Goal: Task Accomplishment & Management: Use online tool/utility

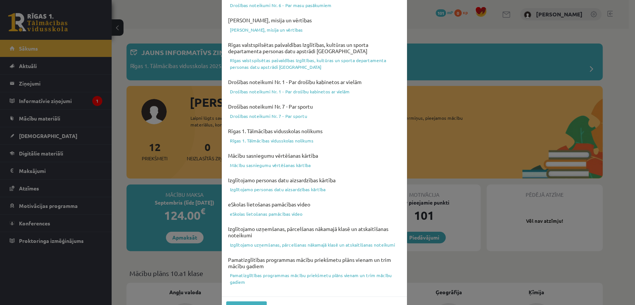
scroll to position [231, 0]
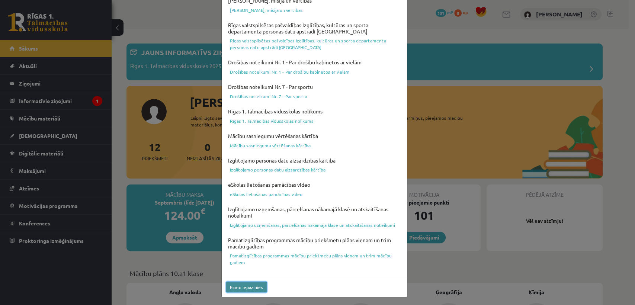
click at [240, 287] on button "Esmu iepazinies" at bounding box center [246, 286] width 41 height 11
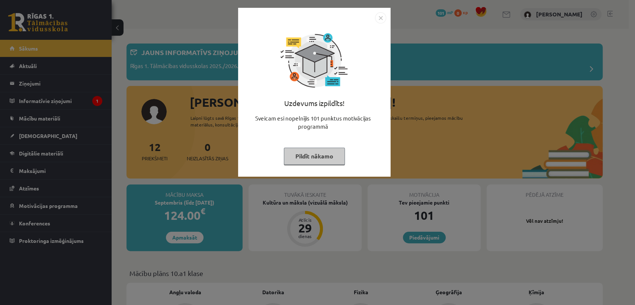
click at [334, 150] on button "Pildīt nākamo" at bounding box center [314, 156] width 61 height 17
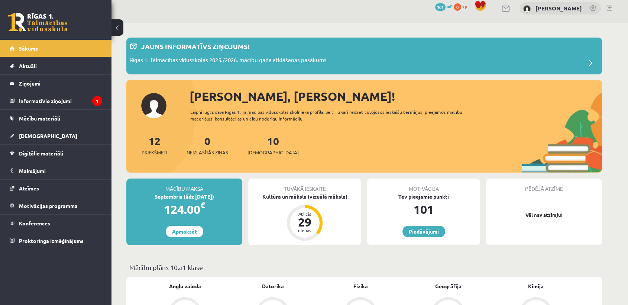
scroll to position [6, 0]
click at [258, 146] on div "10 Ieskaites" at bounding box center [273, 144] width 51 height 23
click at [260, 145] on link "10 Ieskaites" at bounding box center [273, 145] width 51 height 22
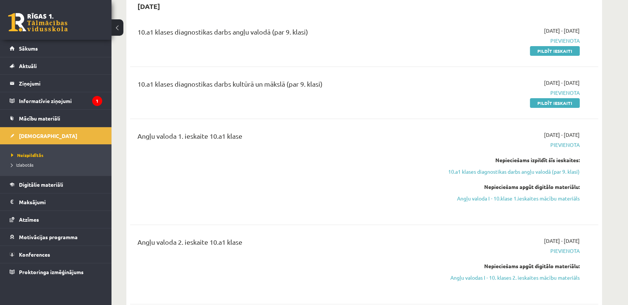
scroll to position [32, 0]
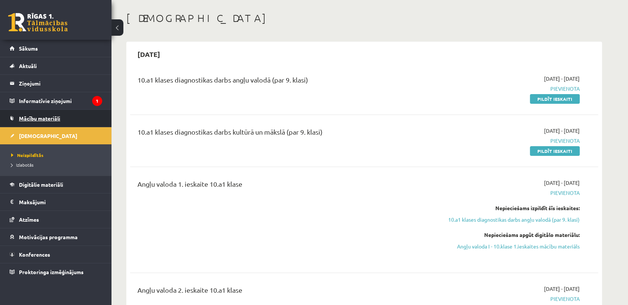
click at [61, 120] on link "Mācību materiāli" at bounding box center [56, 118] width 93 height 17
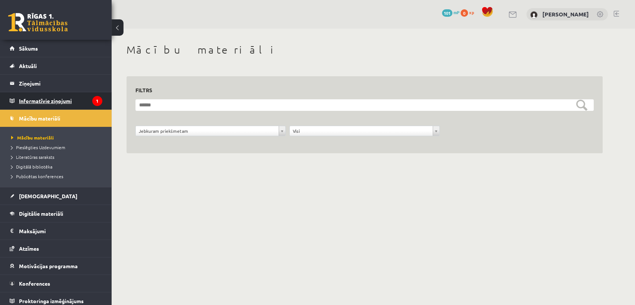
click at [75, 99] on legend "Informatīvie ziņojumi 1" at bounding box center [60, 100] width 83 height 17
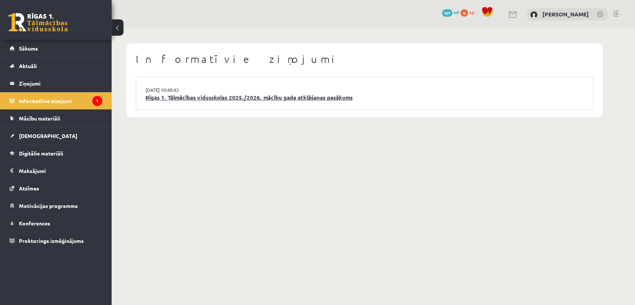
click at [245, 99] on link "Rīgas 1. Tālmācības vidusskolas 2025./2026. mācību gada atklāšanas pasākums" at bounding box center [364, 97] width 438 height 9
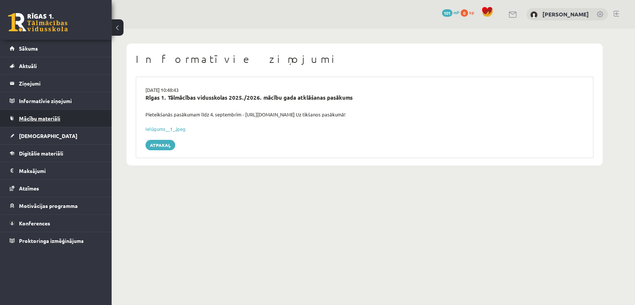
click at [99, 118] on link "Mācību materiāli" at bounding box center [56, 118] width 93 height 17
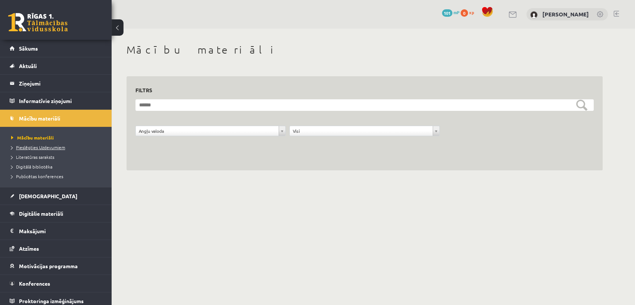
click at [62, 149] on span "Pieslēgties Uzdevumiem" at bounding box center [38, 147] width 54 height 6
click at [48, 160] on li "Literatūras saraksts" at bounding box center [57, 157] width 93 height 10
click at [35, 161] on li "Literatūras saraksts" at bounding box center [57, 157] width 93 height 10
click at [29, 158] on span "Literatūras saraksts" at bounding box center [36, 157] width 51 height 6
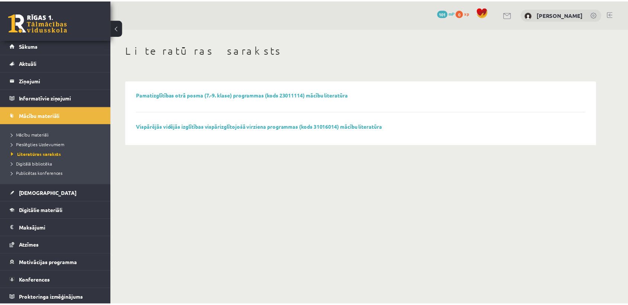
scroll to position [4, 0]
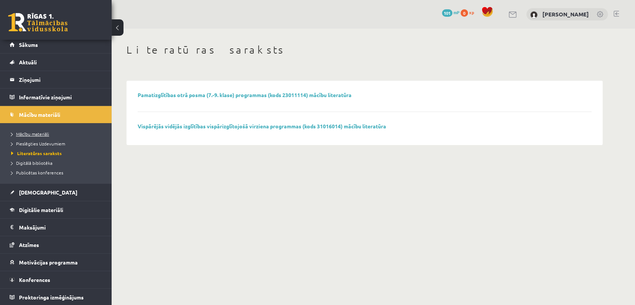
click at [40, 132] on span "Mācību materiāli" at bounding box center [30, 134] width 38 height 6
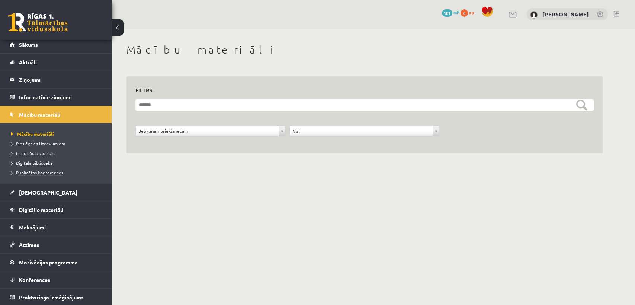
click at [61, 172] on span "Publicētas konferences" at bounding box center [37, 173] width 52 height 6
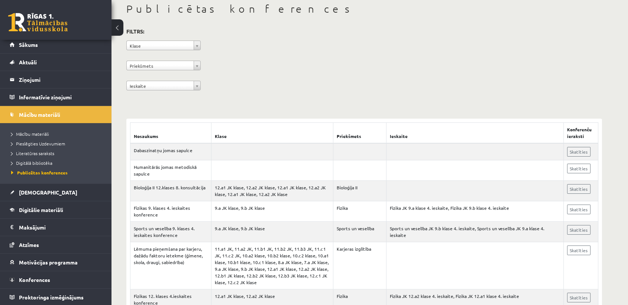
scroll to position [41, 0]
click at [91, 209] on link "Digitālie materiāli" at bounding box center [56, 209] width 93 height 17
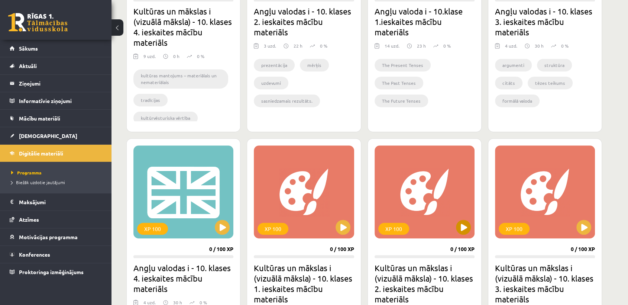
scroll to position [372, 0]
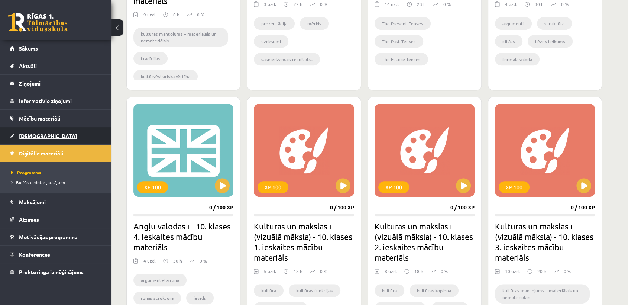
click at [36, 133] on span "[DEMOGRAPHIC_DATA]" at bounding box center [48, 135] width 58 height 7
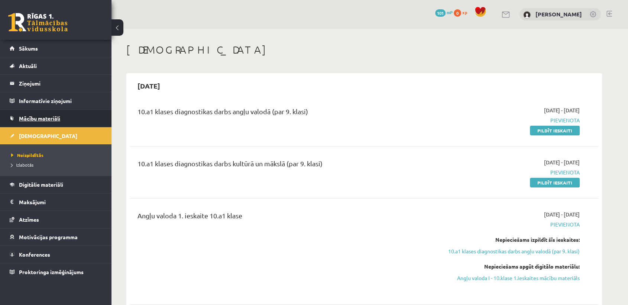
click at [59, 122] on link "Mācību materiāli" at bounding box center [56, 118] width 93 height 17
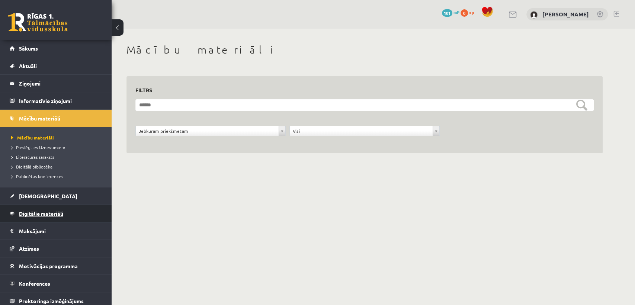
click at [49, 209] on link "Digitālie materiāli" at bounding box center [56, 213] width 93 height 17
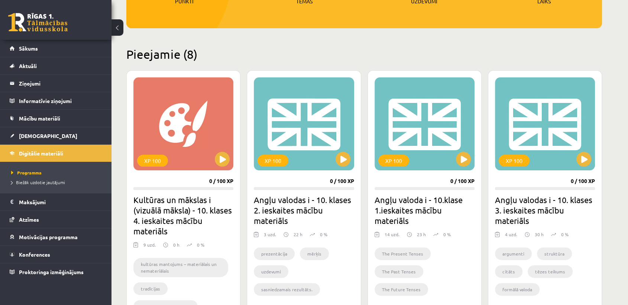
scroll to position [142, 0]
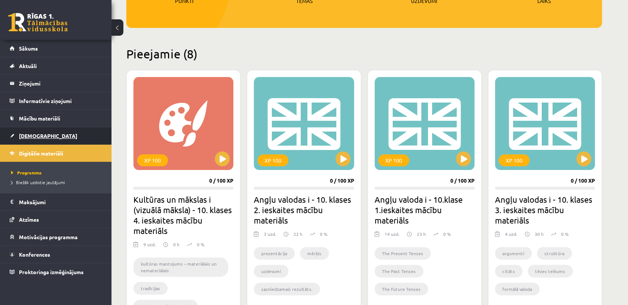
click at [68, 132] on link "[DEMOGRAPHIC_DATA]" at bounding box center [56, 135] width 93 height 17
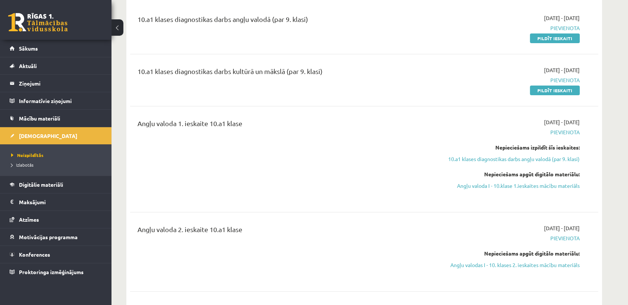
scroll to position [72, 0]
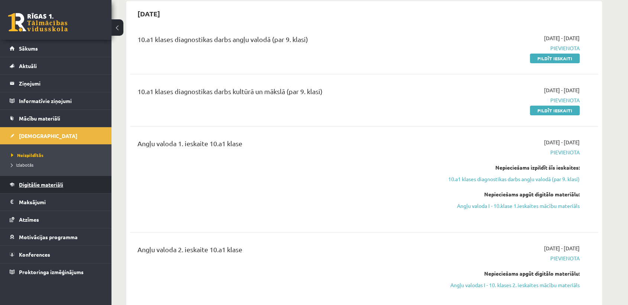
click at [41, 186] on span "Digitālie materiāli" at bounding box center [41, 184] width 44 height 7
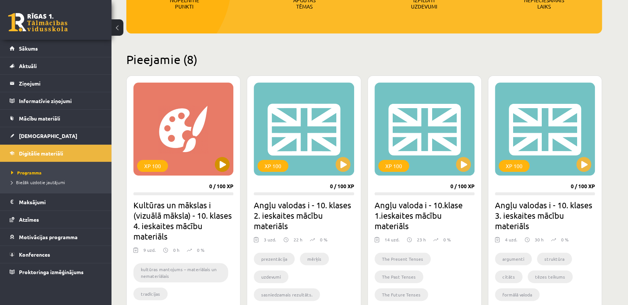
scroll to position [158, 0]
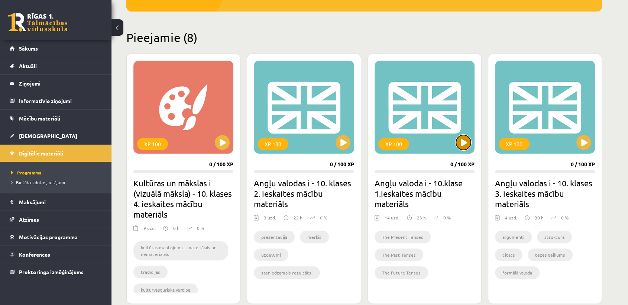
click at [465, 143] on button at bounding box center [463, 142] width 15 height 15
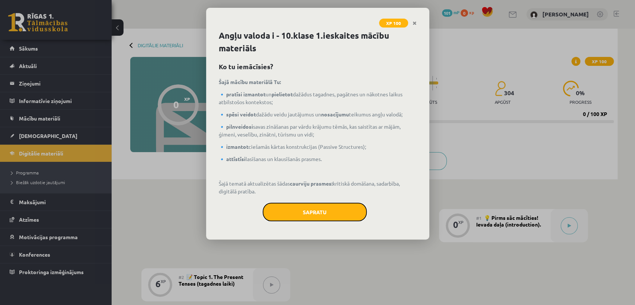
click at [355, 206] on button "Sapratu" at bounding box center [314, 212] width 104 height 19
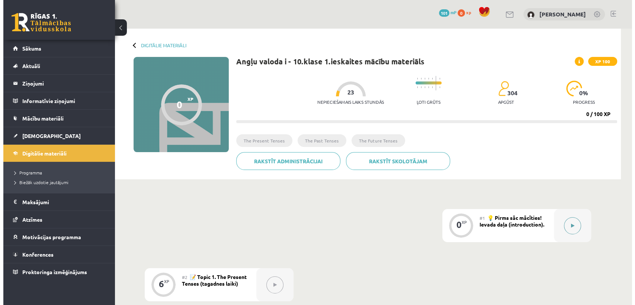
scroll to position [13, 0]
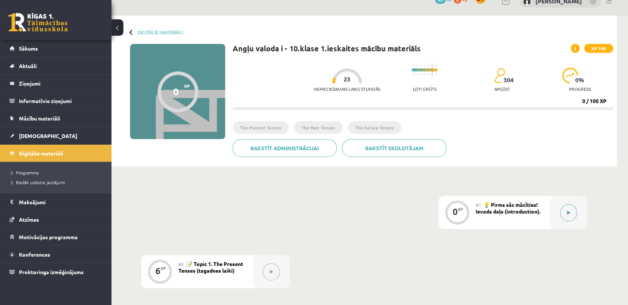
click at [572, 214] on button at bounding box center [568, 212] width 17 height 17
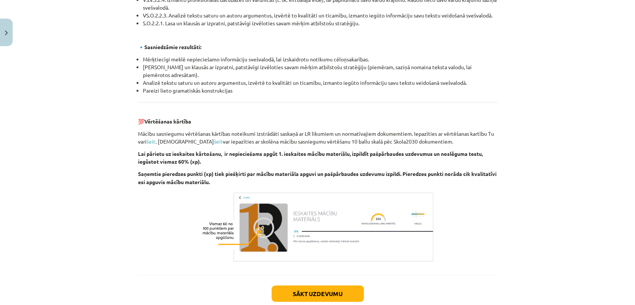
scroll to position [807, 0]
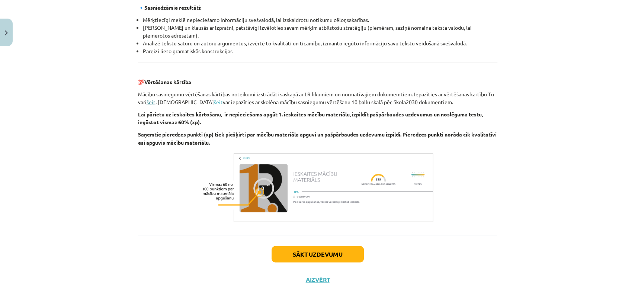
click at [148, 101] on link "šeit" at bounding box center [150, 102] width 9 height 7
click at [214, 103] on link "šeit" at bounding box center [218, 102] width 9 height 7
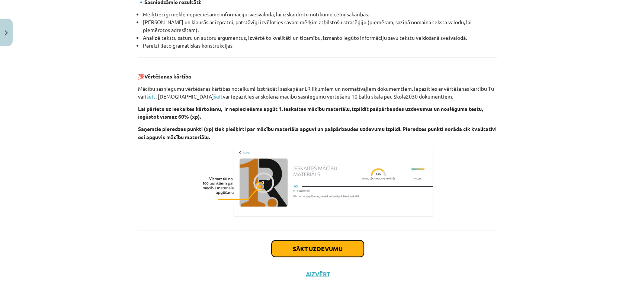
click at [322, 245] on button "Sākt uzdevumu" at bounding box center [317, 248] width 92 height 16
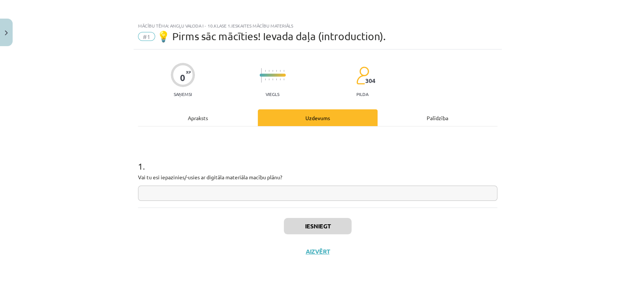
scroll to position [0, 0]
click at [208, 193] on input "text" at bounding box center [317, 192] width 359 height 15
type input "*"
type input "**"
click at [340, 228] on button "Iesniegt" at bounding box center [318, 226] width 68 height 16
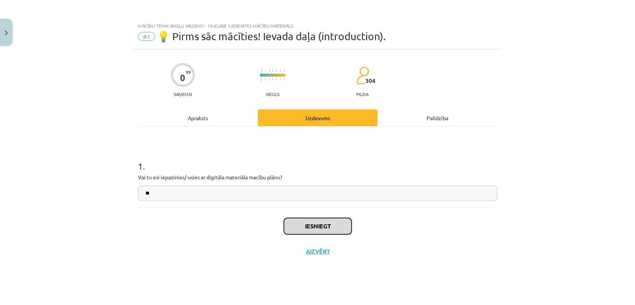
click at [327, 230] on button "Iesniegt" at bounding box center [318, 226] width 68 height 16
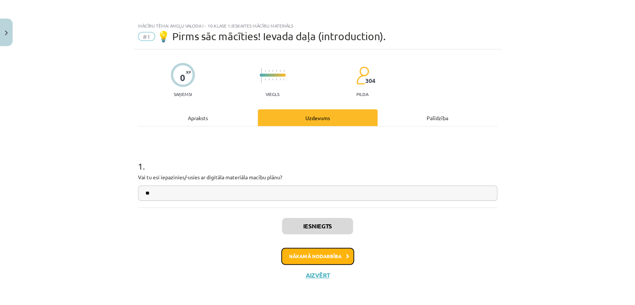
click at [334, 250] on button "Nākamā nodarbība" at bounding box center [317, 256] width 73 height 17
